Goal: Transaction & Acquisition: Purchase product/service

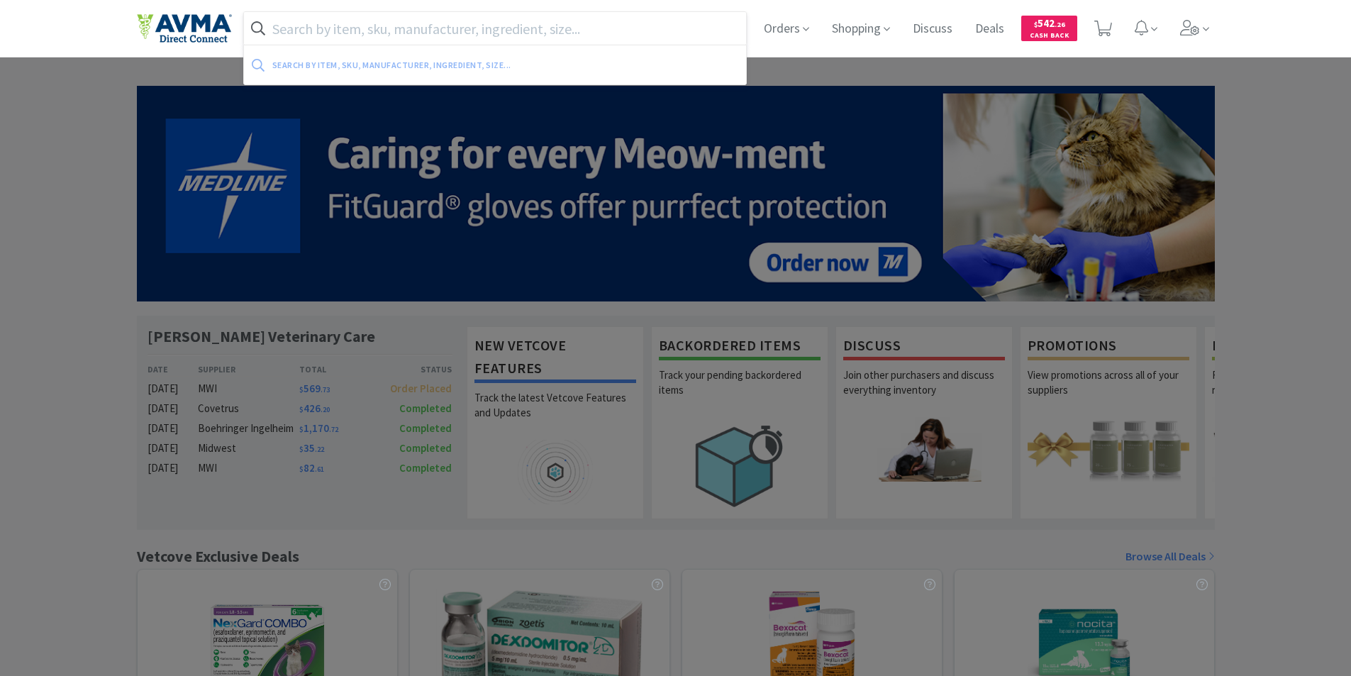
click at [297, 21] on input "text" at bounding box center [495, 28] width 503 height 33
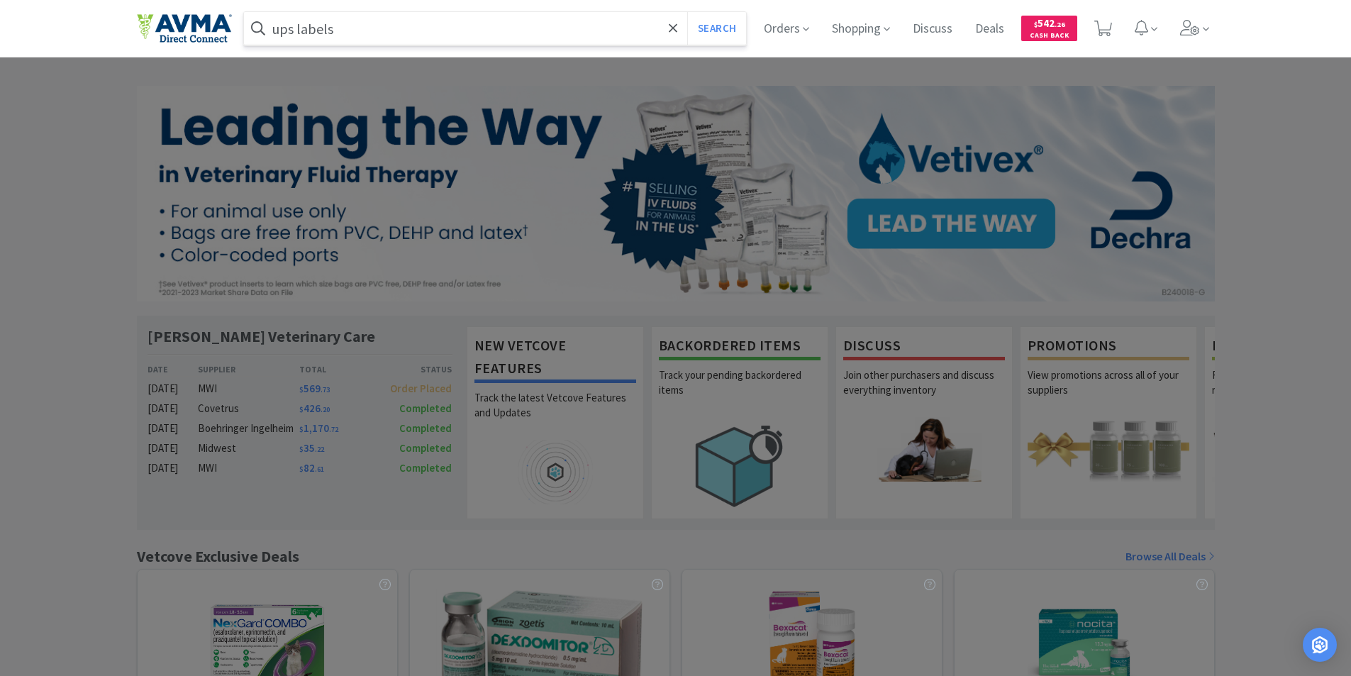
type input "ups labels"
click at [687, 12] on button "Search" at bounding box center [716, 28] width 59 height 33
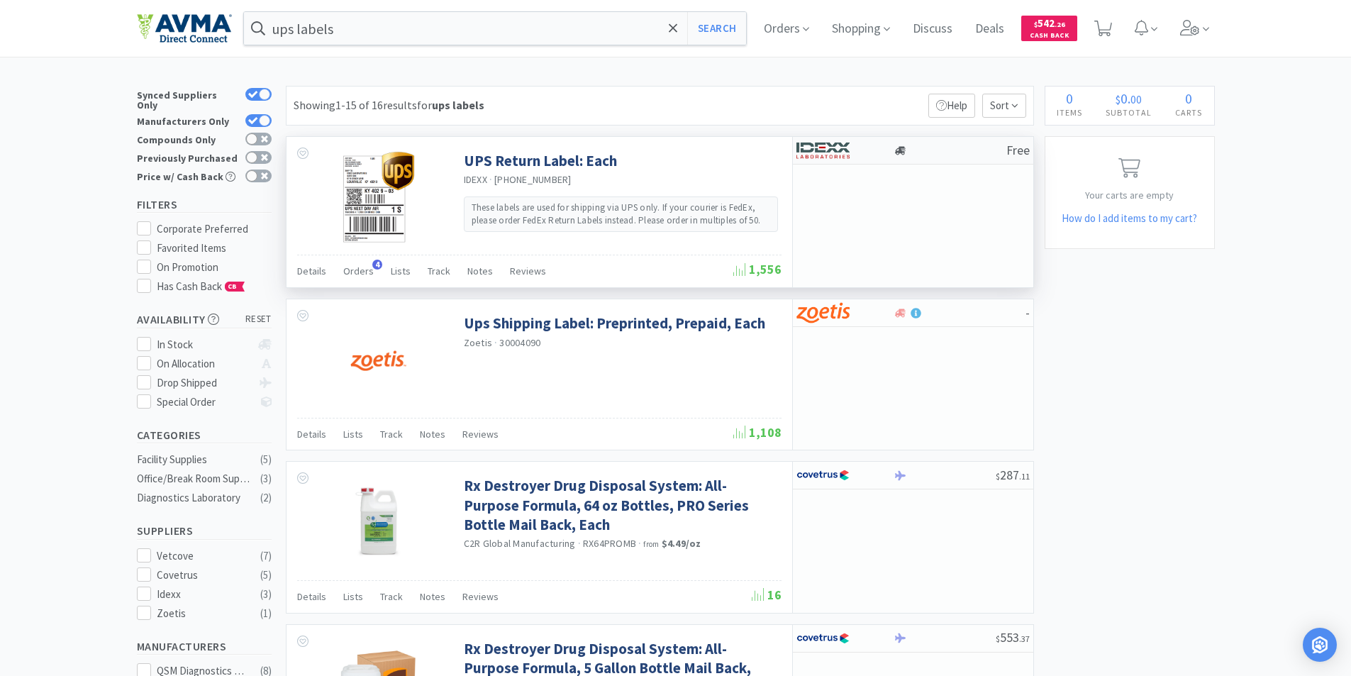
click at [821, 146] on img at bounding box center [823, 150] width 53 height 21
select select "1"
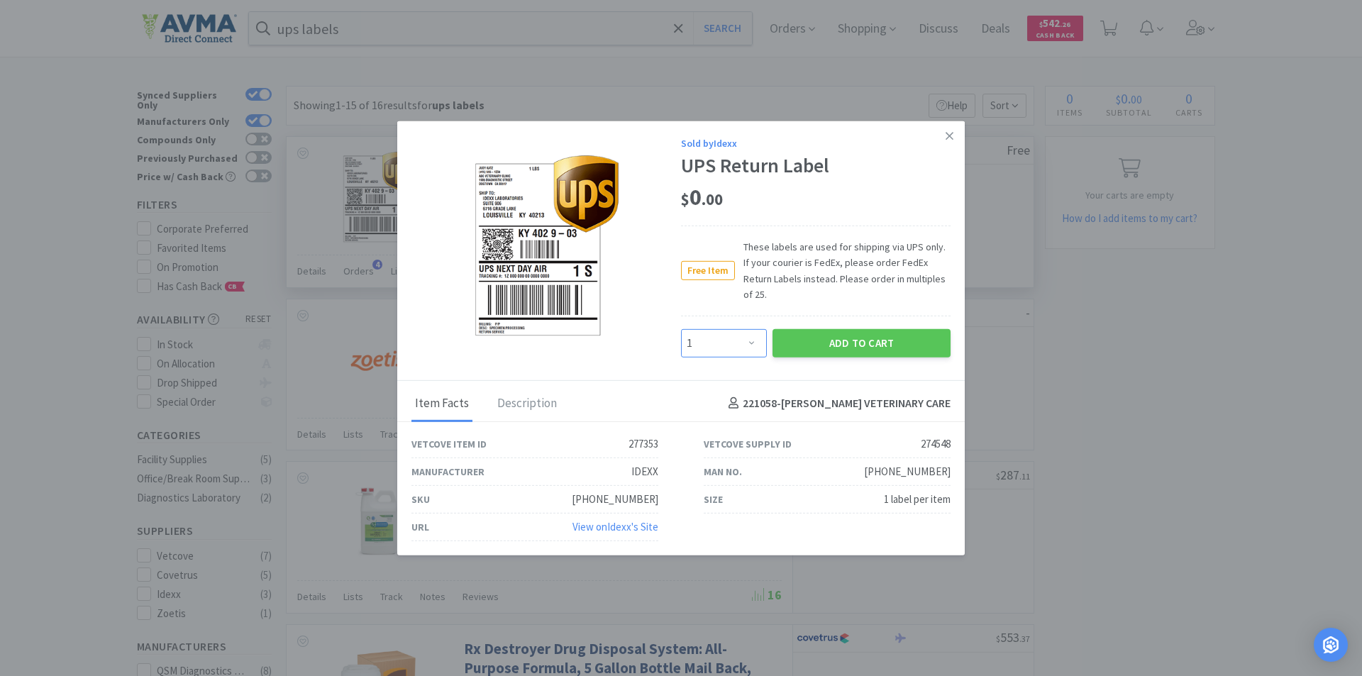
click at [756, 335] on select "Enter Quantity 1 2 3 4 5 6 7 8 9 10 11 12 13 14 15 16 17 18 19 20 Enter Quantity" at bounding box center [724, 342] width 86 height 28
click at [753, 333] on select "Enter Quantity 1 2 3 4 5 6 7 8 9 10 11 12 13 14 15 16 17 18 19 20 Enter Quantity" at bounding box center [724, 342] width 86 height 28
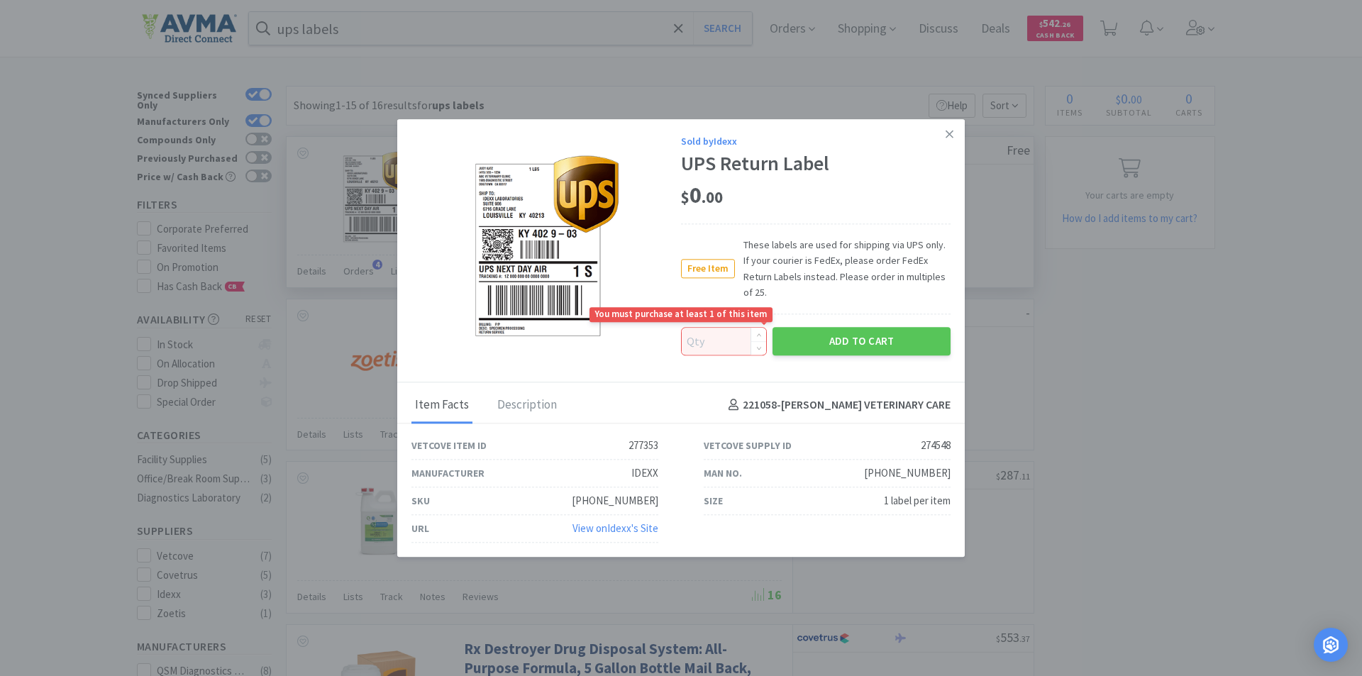
click at [709, 338] on input at bounding box center [724, 341] width 84 height 27
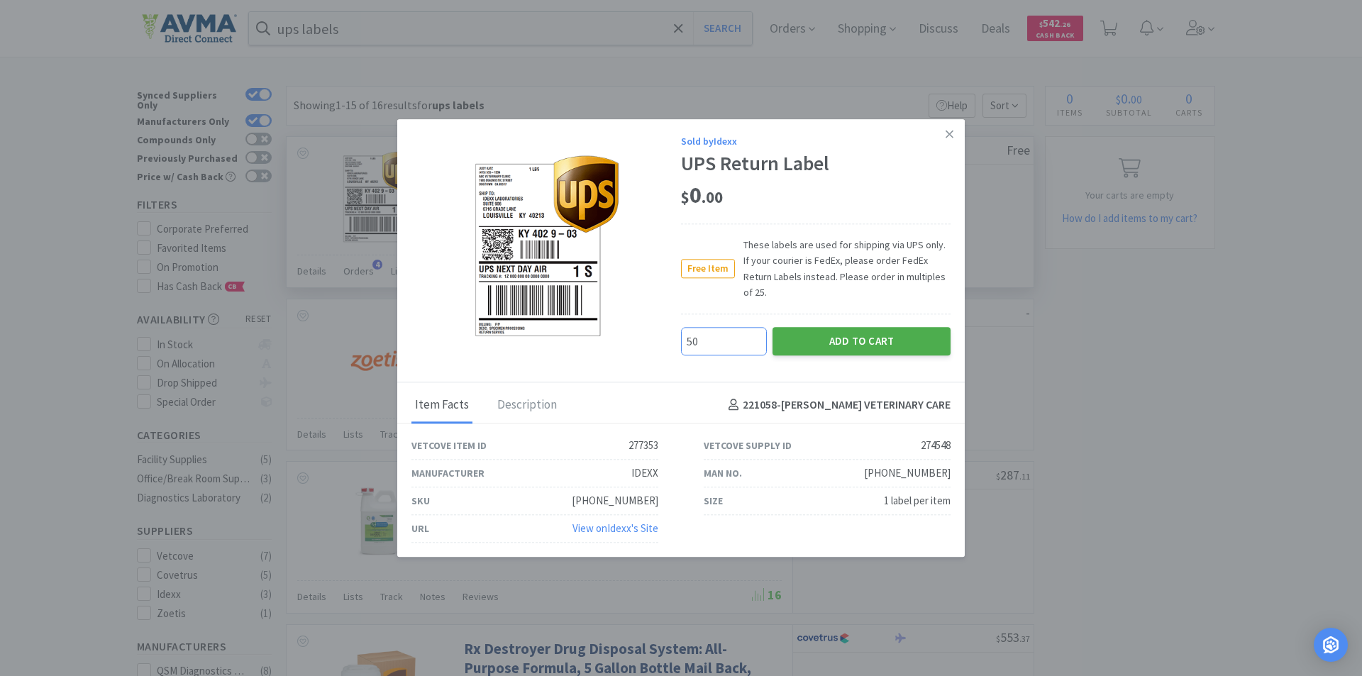
type input "50"
click at [847, 333] on button "Add to Cart" at bounding box center [862, 341] width 178 height 28
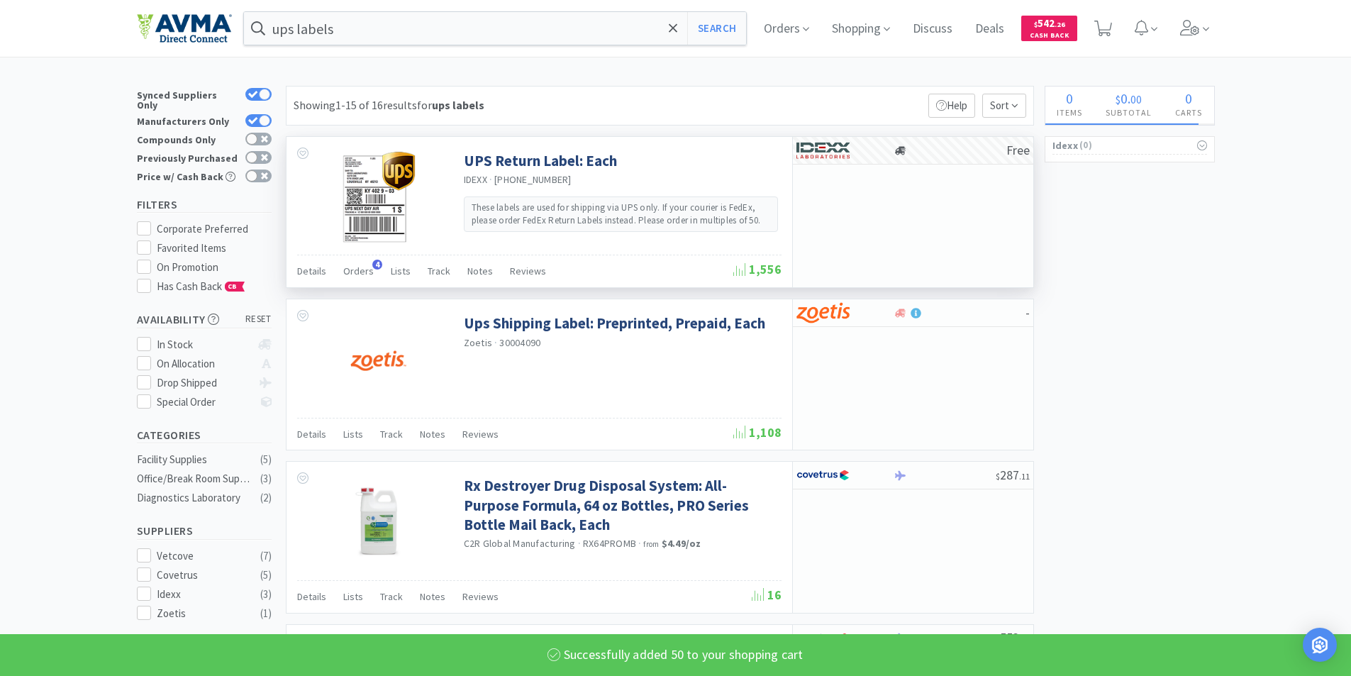
select select "50"
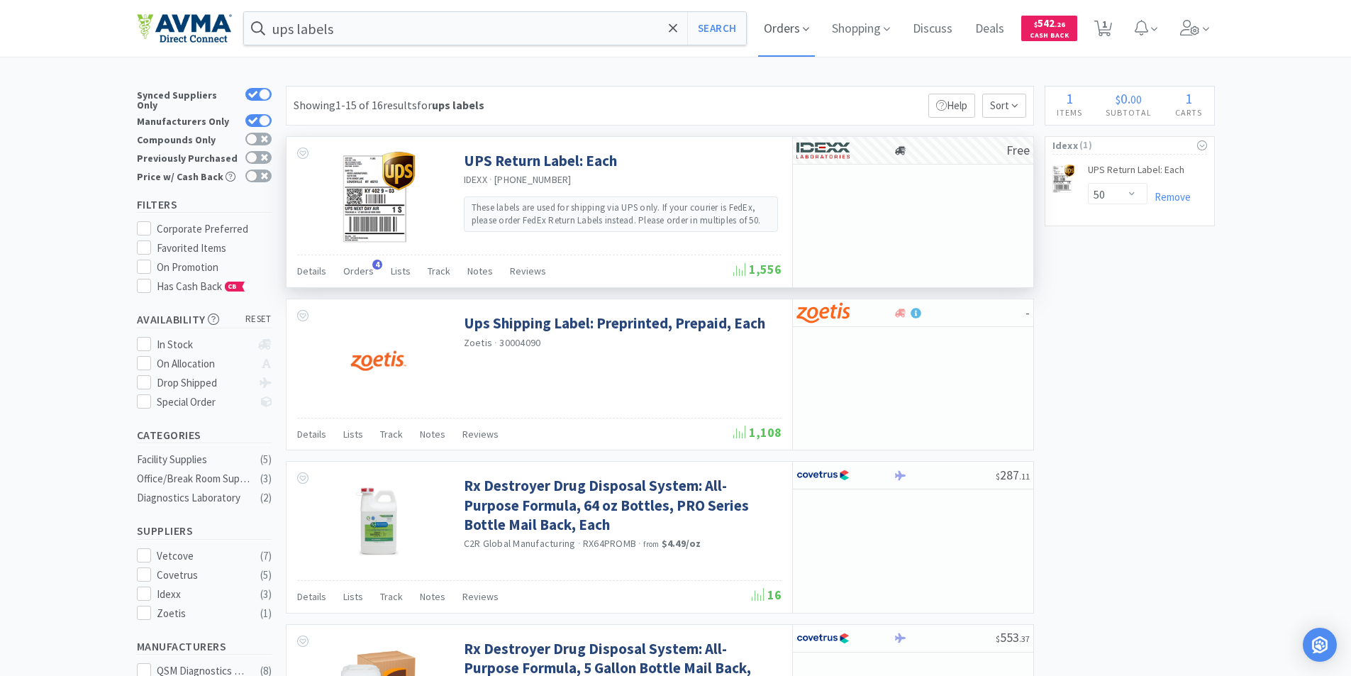
click at [788, 28] on span "Orders" at bounding box center [786, 28] width 57 height 57
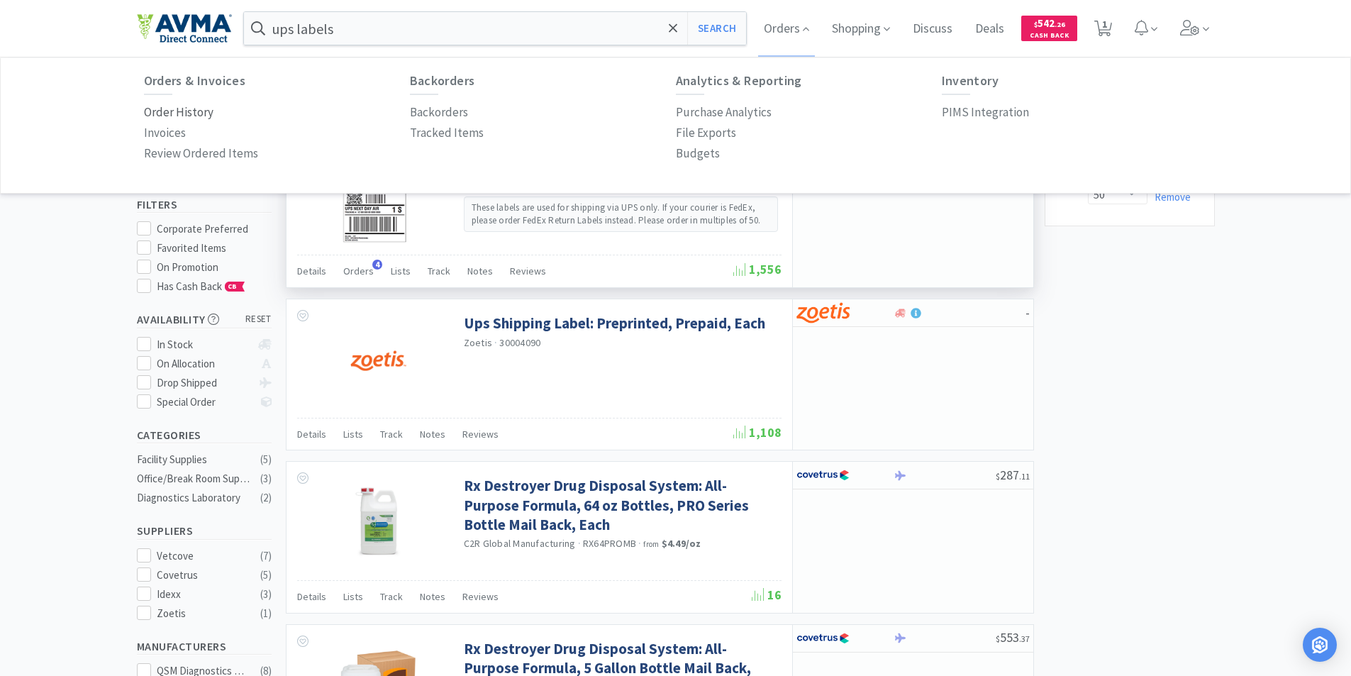
click at [160, 112] on p "Order History" at bounding box center [179, 112] width 70 height 19
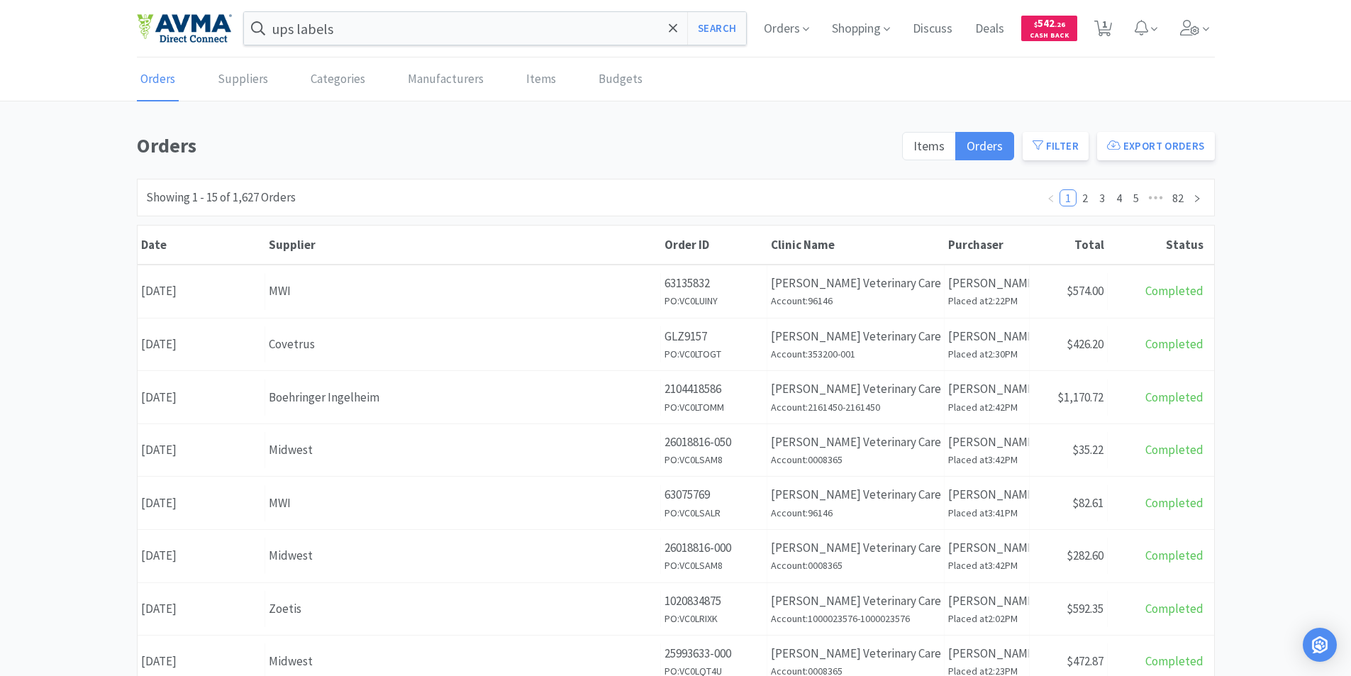
click at [201, 293] on div "Date [DATE]" at bounding box center [202, 291] width 128 height 36
